Goal: Navigation & Orientation: Understand site structure

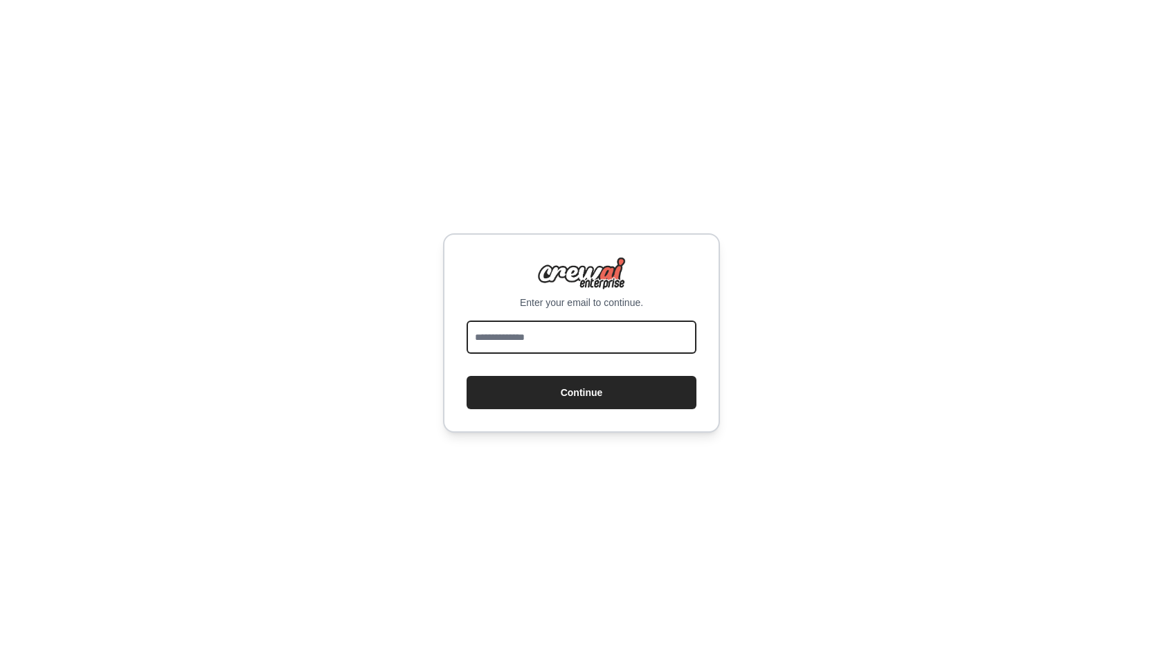
click at [539, 348] on input "email" at bounding box center [582, 337] width 230 height 33
type input "**********"
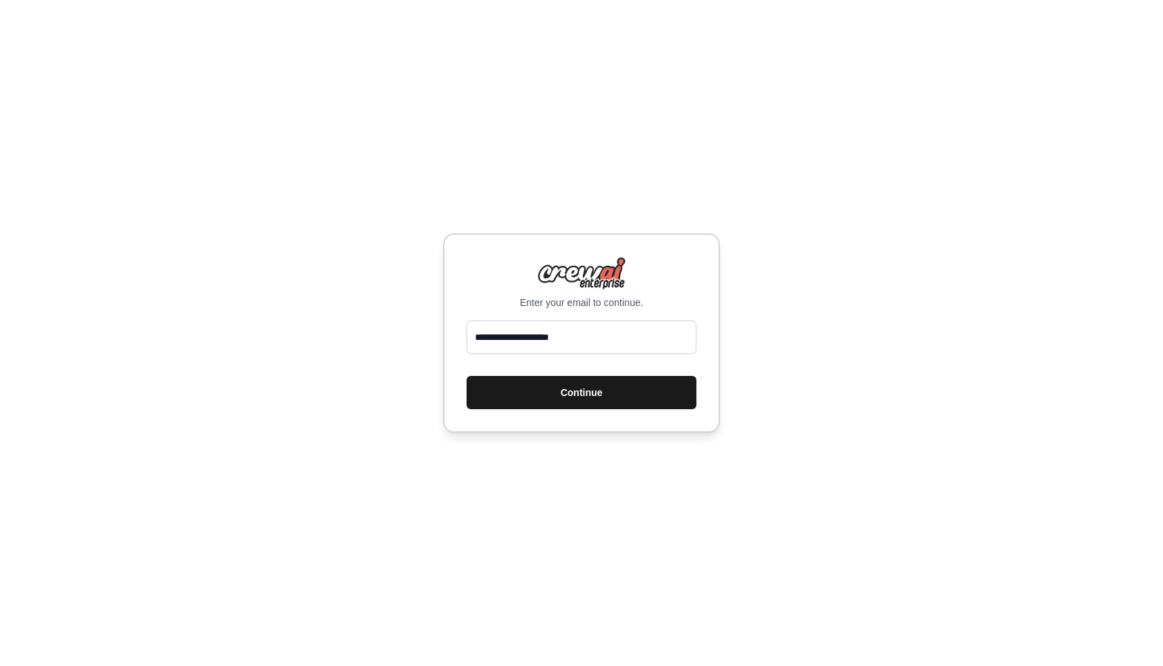
click at [564, 392] on button "Continue" at bounding box center [582, 392] width 230 height 33
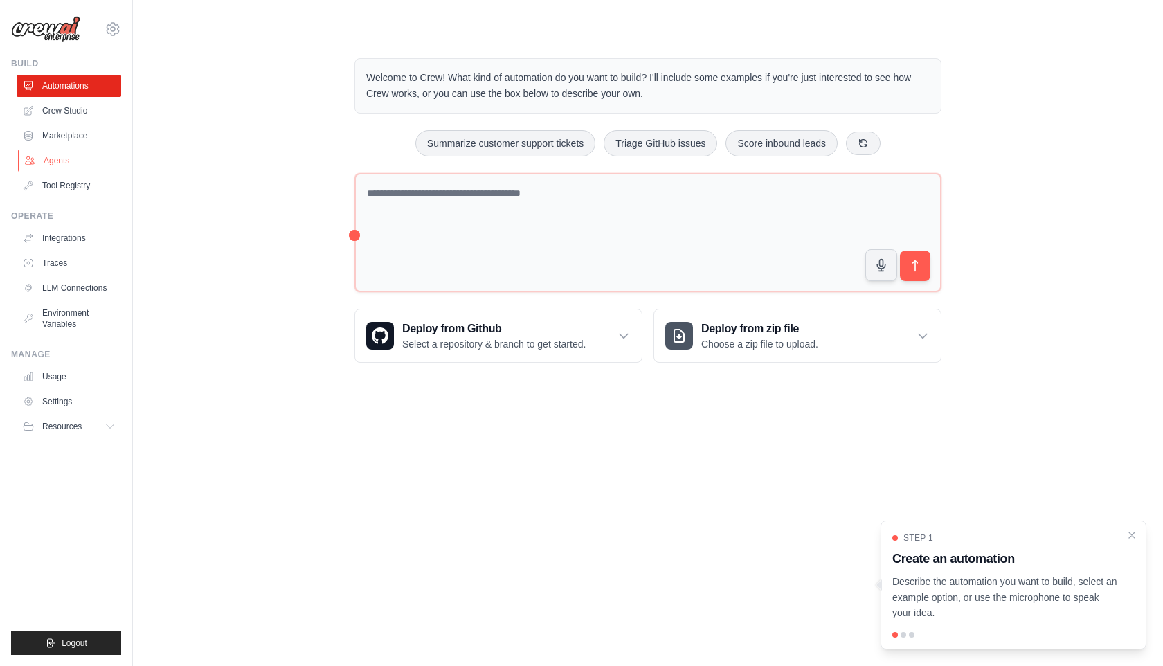
click at [61, 154] on link "Agents" at bounding box center [70, 161] width 105 height 22
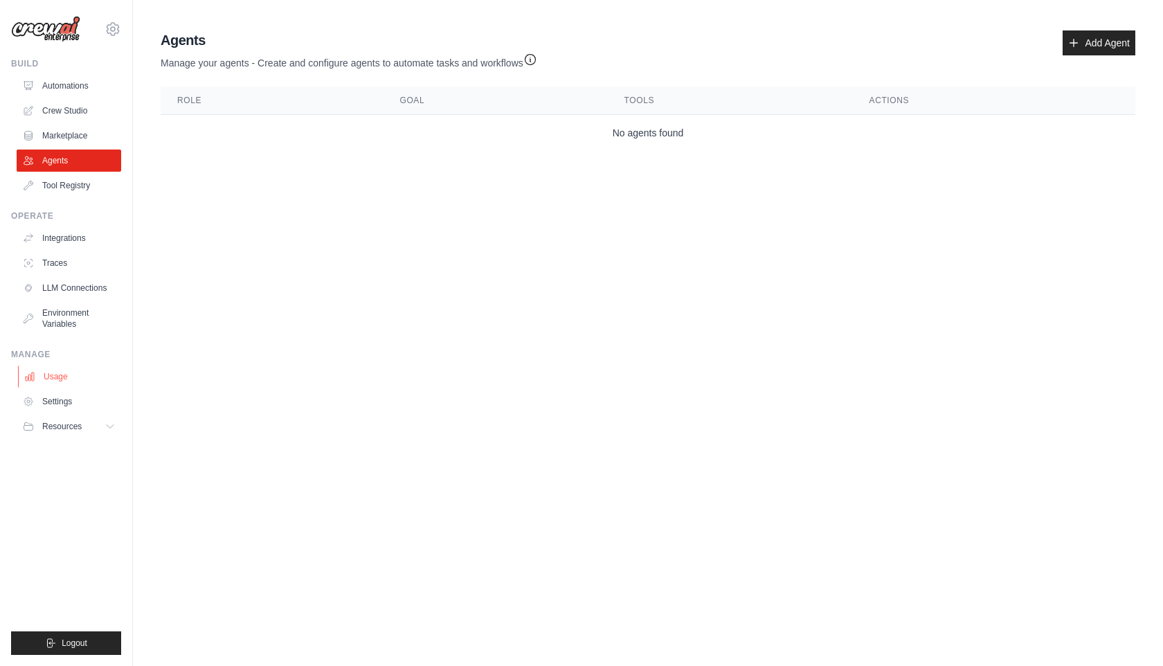
click at [82, 375] on link "Usage" at bounding box center [70, 377] width 105 height 22
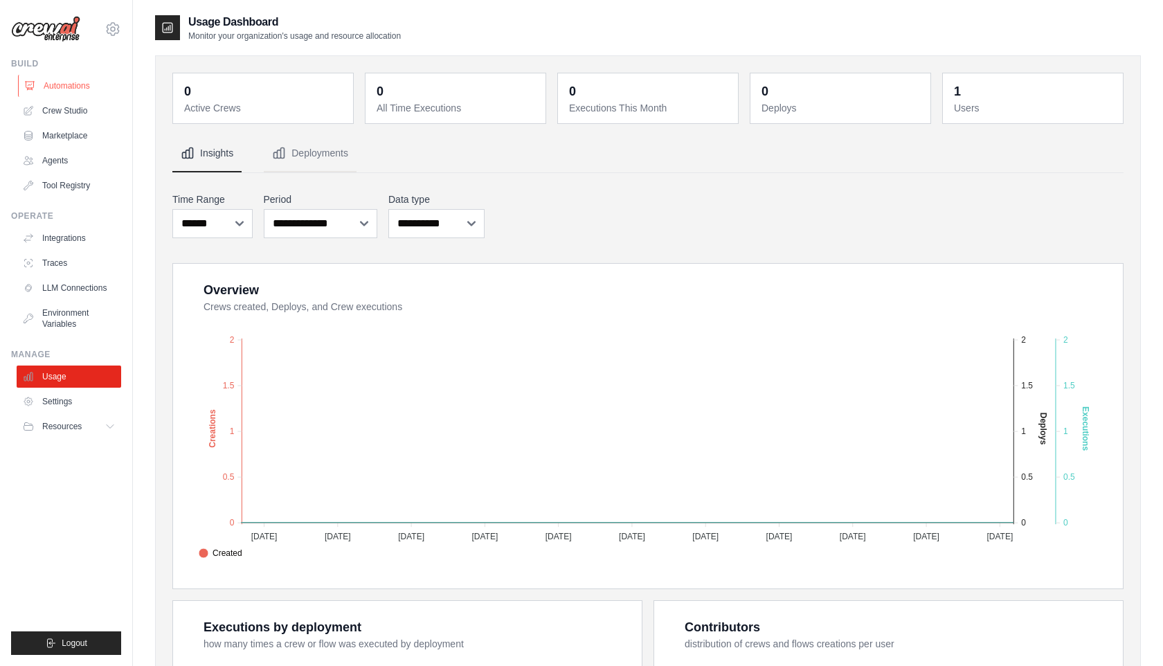
click at [64, 90] on link "Automations" at bounding box center [70, 86] width 105 height 22
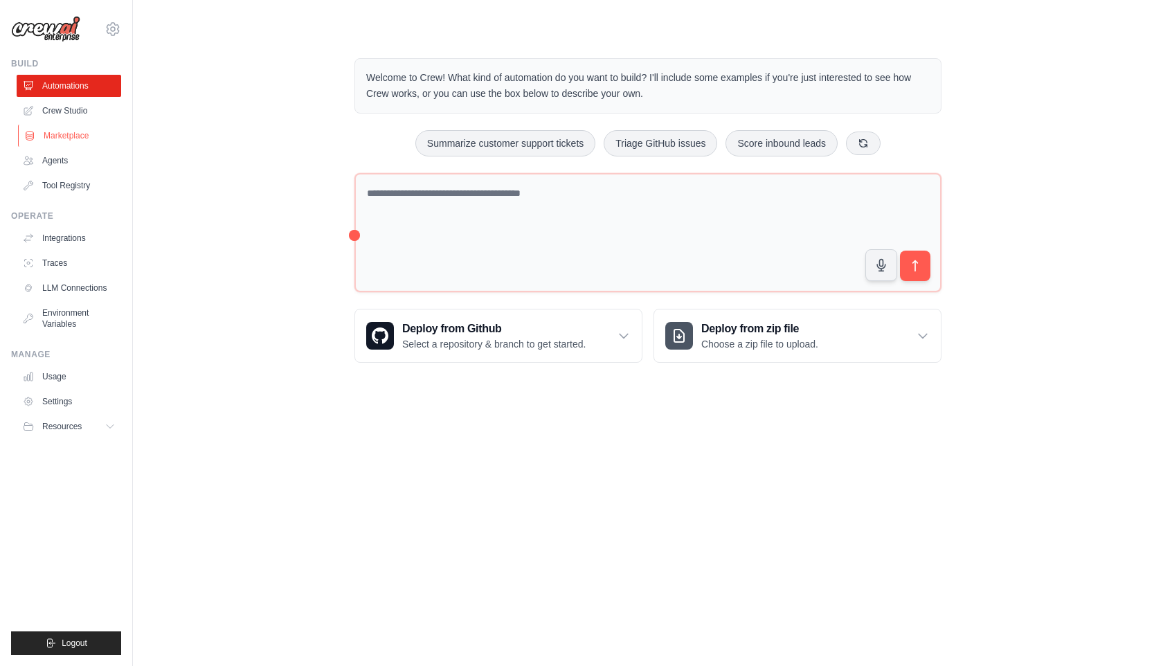
click at [77, 142] on link "Marketplace" at bounding box center [70, 136] width 105 height 22
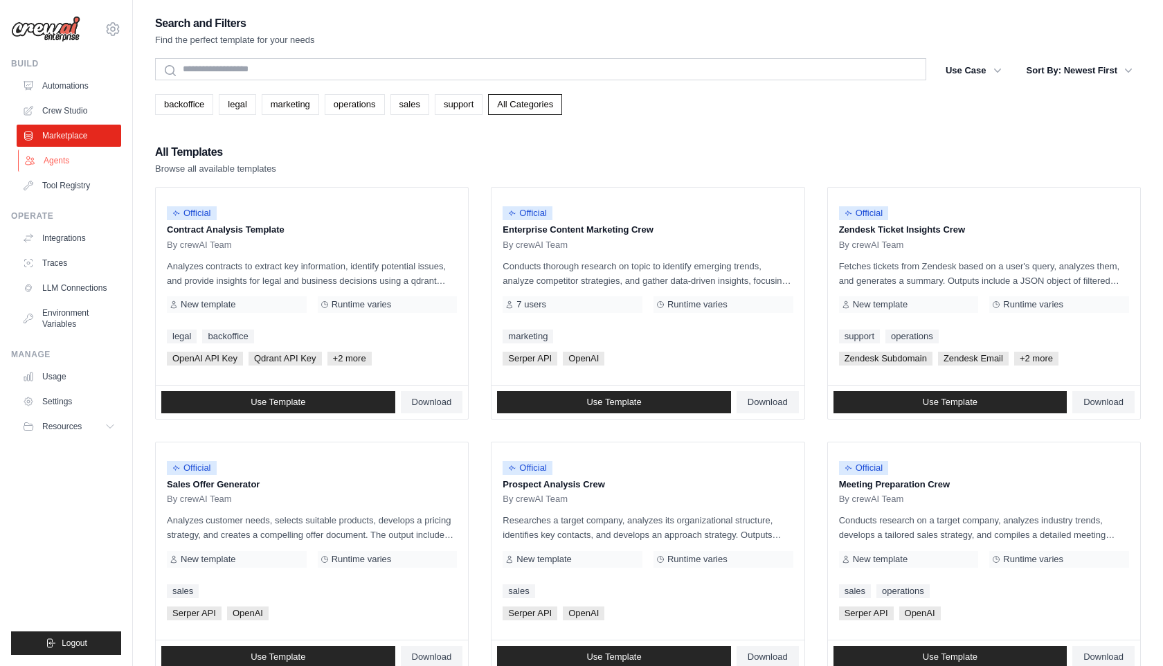
click at [65, 156] on link "Agents" at bounding box center [70, 161] width 105 height 22
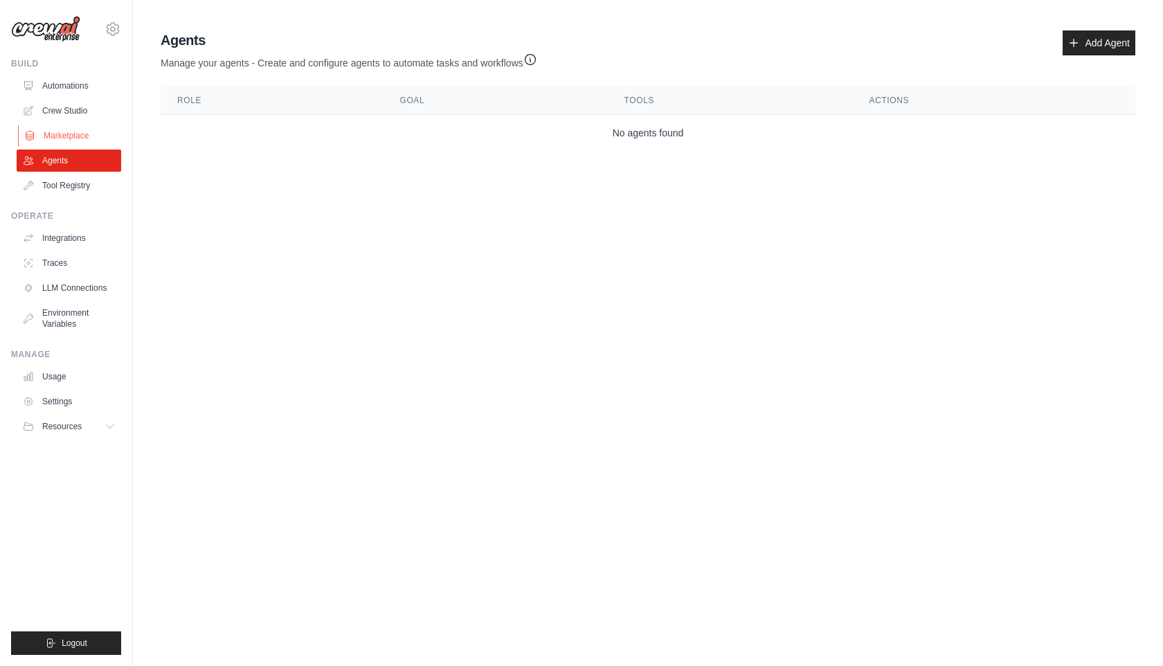
click at [90, 133] on link "Marketplace" at bounding box center [70, 136] width 105 height 22
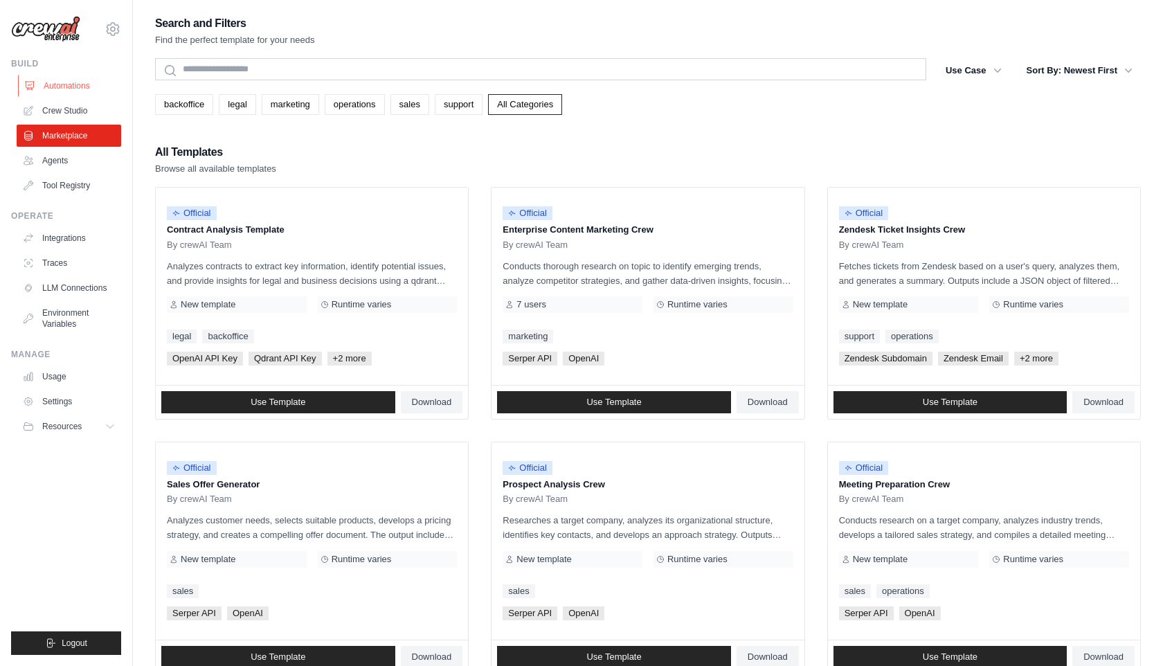
click at [82, 78] on link "Automations" at bounding box center [70, 86] width 105 height 22
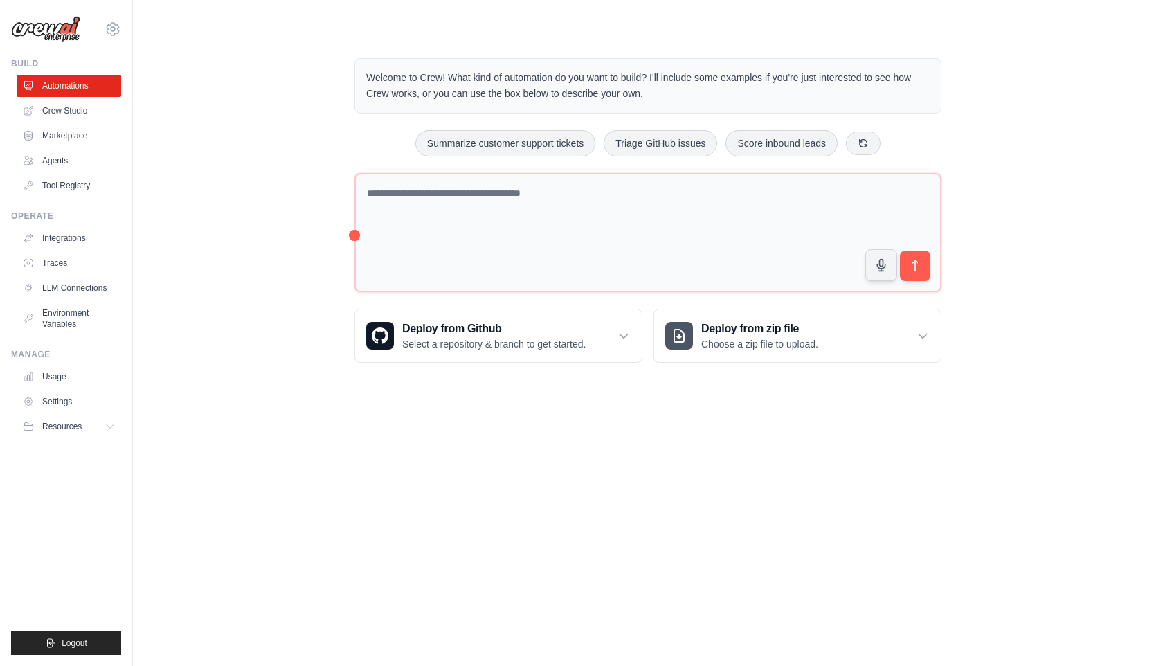
click at [62, 26] on img at bounding box center [45, 29] width 69 height 26
click at [35, 208] on ul "Build Automations Crew Studio Marketplace Agents" at bounding box center [66, 356] width 110 height 597
